Goal: Task Accomplishment & Management: Use online tool/utility

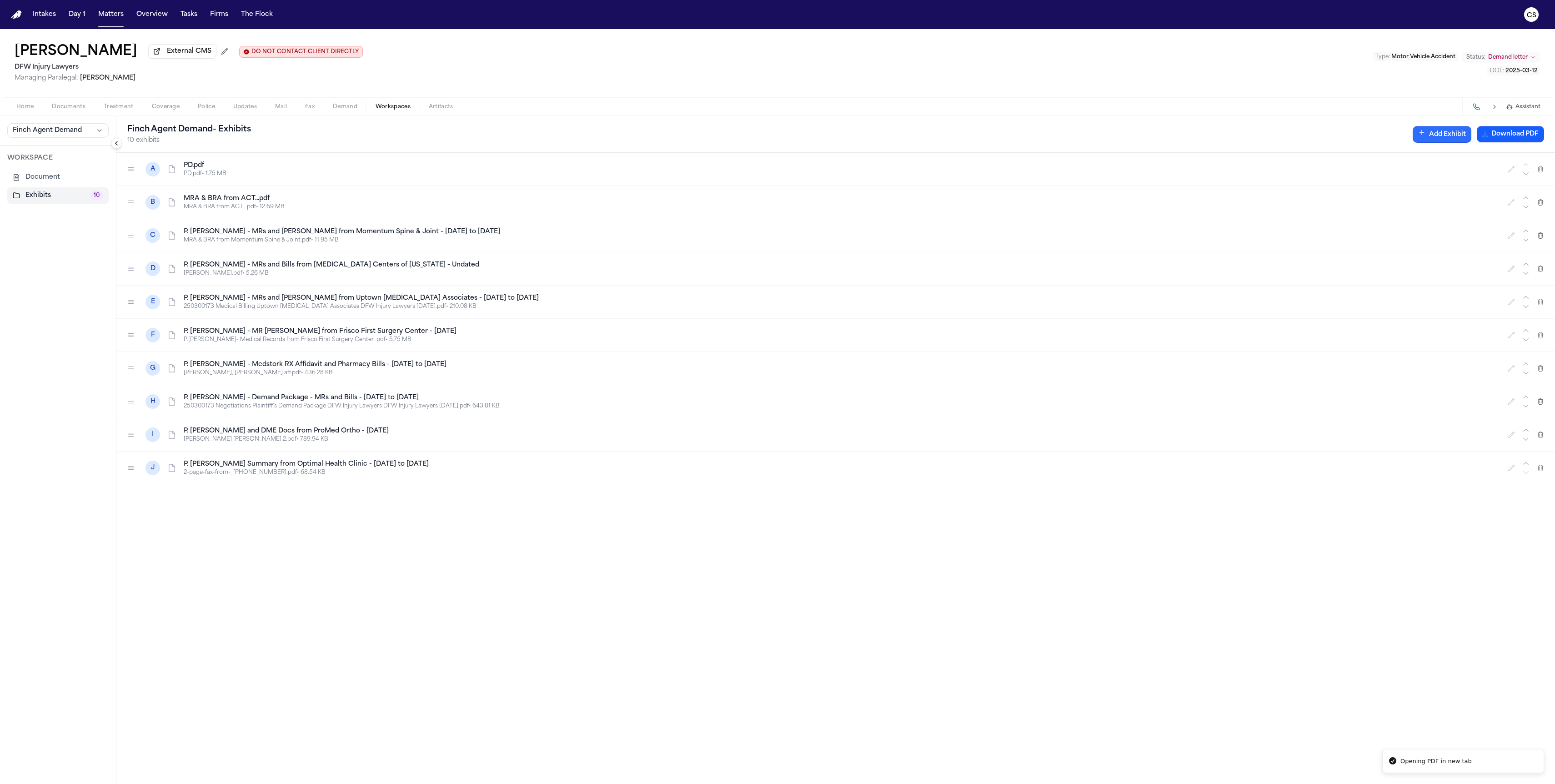
click at [1462, 133] on button "Add Exhibit" at bounding box center [1442, 135] width 59 height 17
click at [1278, 184] on input "Document" at bounding box center [1254, 180] width 86 height 16
click at [1293, 180] on icon "button" at bounding box center [1289, 182] width 7 height 7
